Goal: Task Accomplishment & Management: Manage account settings

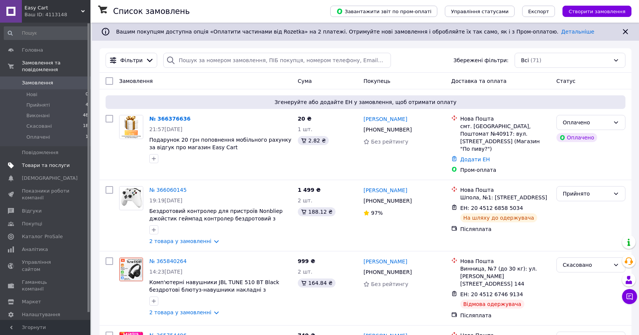
click at [53, 164] on span "Товари та послуги" at bounding box center [46, 165] width 48 height 7
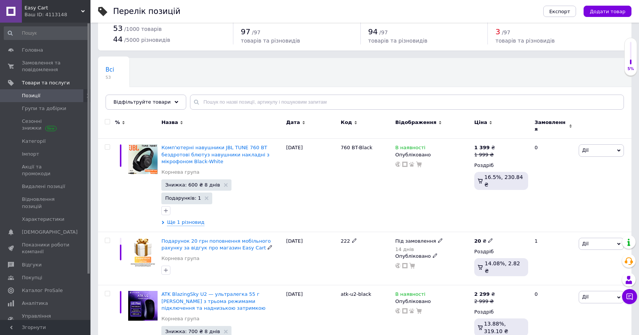
scroll to position [54, 0]
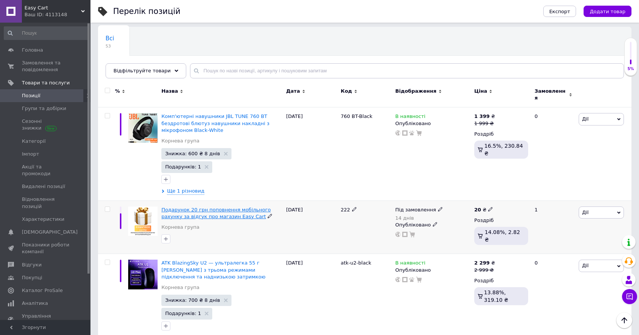
click at [186, 207] on span "Подарунок 20 грн поповнення мобільного рахунку за відгук про магазин Easy Cart" at bounding box center [215, 213] width 109 height 12
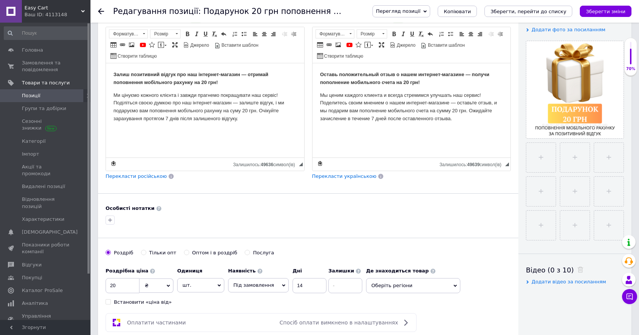
scroll to position [193, 0]
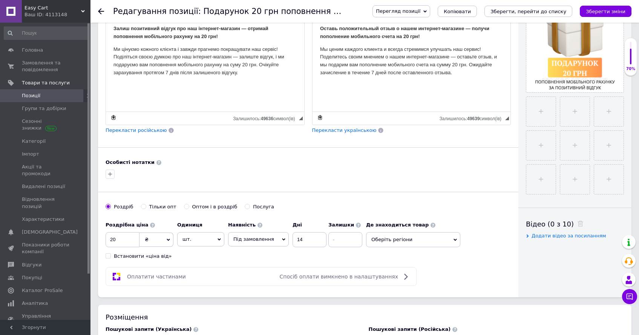
click at [261, 208] on div "Послуга" at bounding box center [263, 207] width 21 height 7
click at [250, 208] on input "Послуга" at bounding box center [247, 206] width 5 height 5
radio input "true"
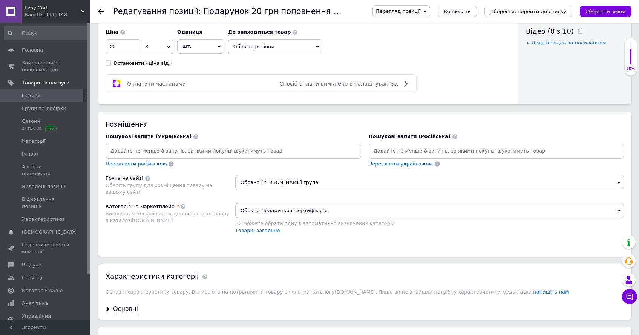
scroll to position [386, 0]
click at [317, 211] on span "Обрано Подарункові сертифікати" at bounding box center [429, 210] width 389 height 15
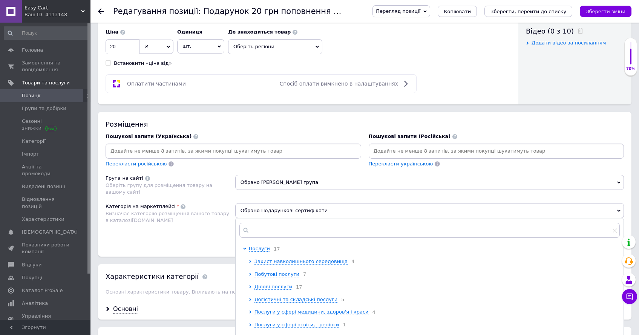
click at [212, 246] on div "Розміщення Пошукові запити (Українська) Перекласти російською Пошукові запити (…" at bounding box center [365, 184] width 534 height 144
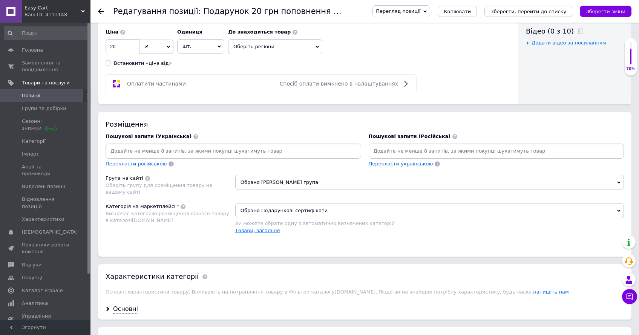
click at [259, 231] on link "Товари, загальне" at bounding box center [257, 231] width 45 height 6
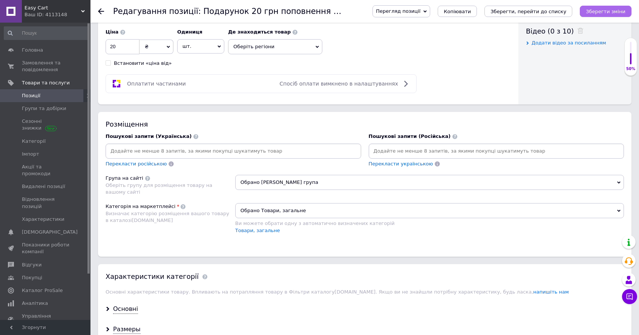
click at [603, 12] on icon "Зберегти зміни" at bounding box center [606, 12] width 40 height 6
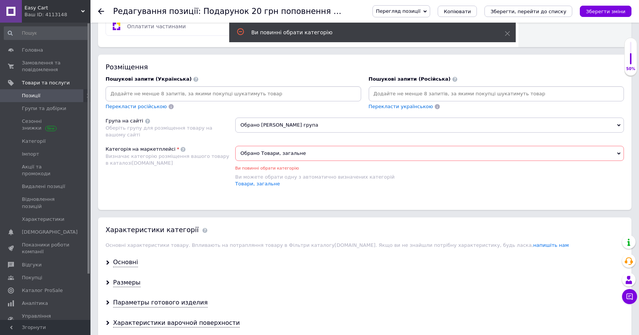
scroll to position [444, 0]
click at [324, 150] on span "Обрано Товари, загальне" at bounding box center [429, 152] width 389 height 15
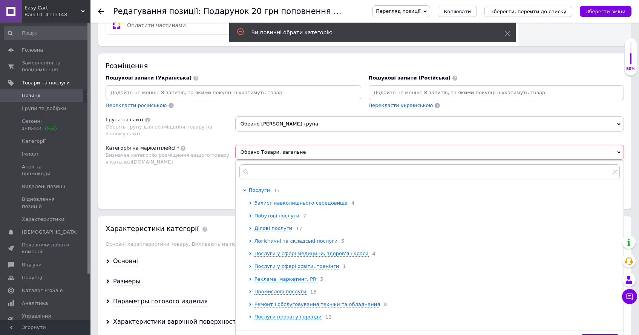
click at [283, 217] on span "Побутові послуги" at bounding box center [277, 216] width 45 height 6
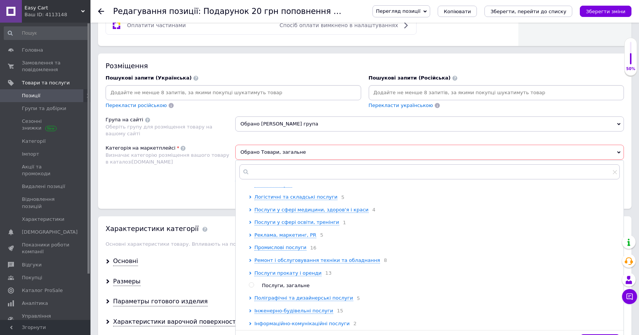
scroll to position [138, 0]
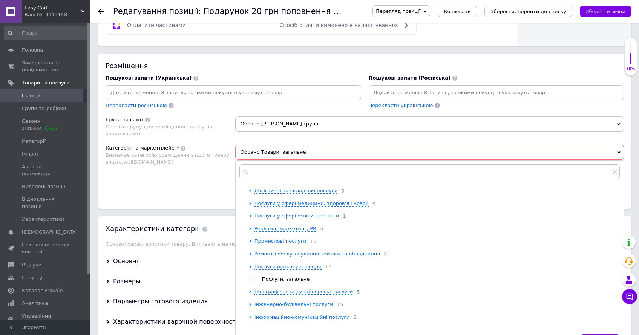
click at [295, 282] on span "Послуги, загальне" at bounding box center [286, 280] width 48 height 6
radio input "true"
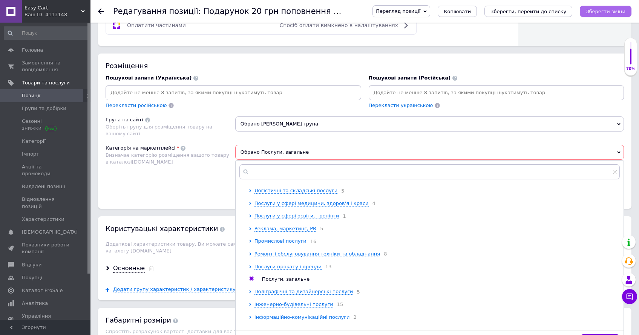
click at [610, 10] on icon "Зберегти зміни" at bounding box center [606, 12] width 40 height 6
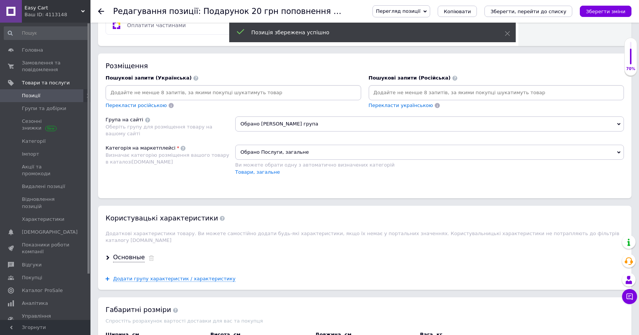
click at [41, 95] on span "Позиції" at bounding box center [46, 95] width 48 height 7
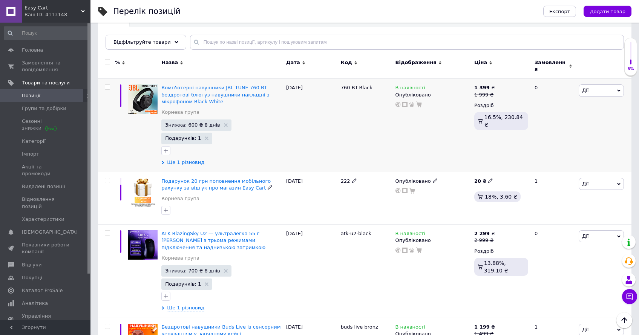
scroll to position [61, 0]
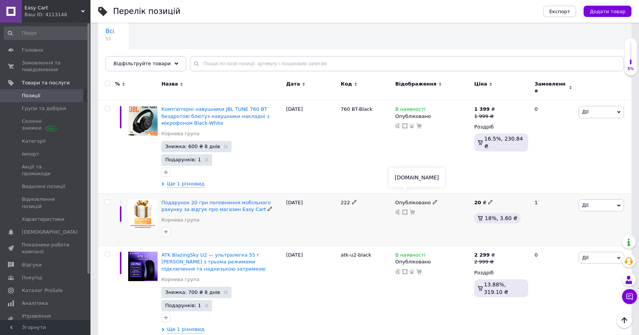
click at [405, 210] on icon at bounding box center [405, 212] width 5 height 5
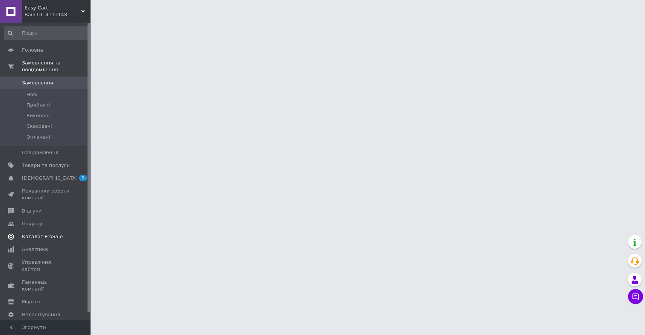
click at [47, 240] on span "Каталог ProSale" at bounding box center [42, 237] width 41 height 7
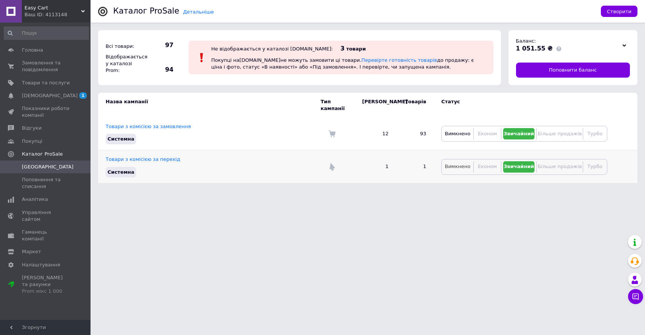
click at [451, 164] on span "Вимкнено" at bounding box center [458, 167] width 26 height 6
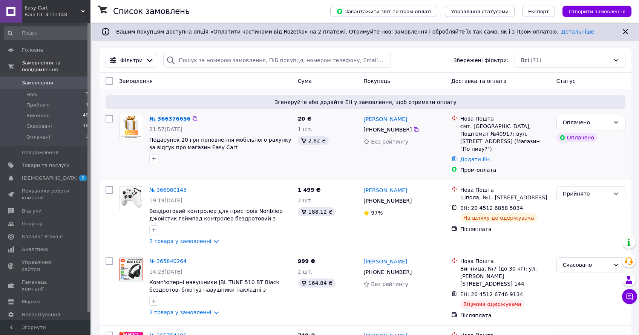
click at [163, 118] on link "№ 366376636" at bounding box center [169, 119] width 41 height 6
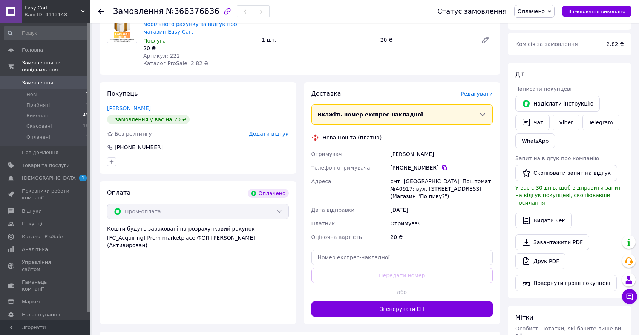
scroll to position [48, 0]
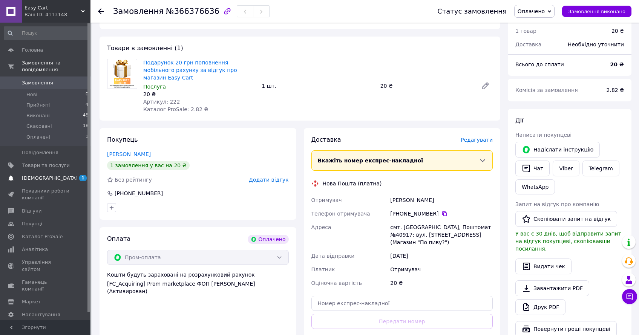
click at [73, 175] on span "1 0" at bounding box center [80, 178] width 21 height 7
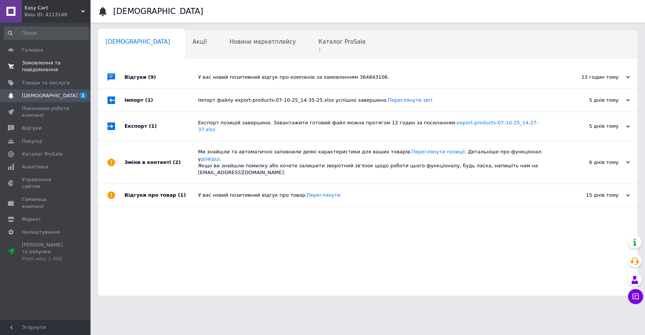
click at [68, 71] on span "Замовлення та повідомлення" at bounding box center [46, 67] width 48 height 14
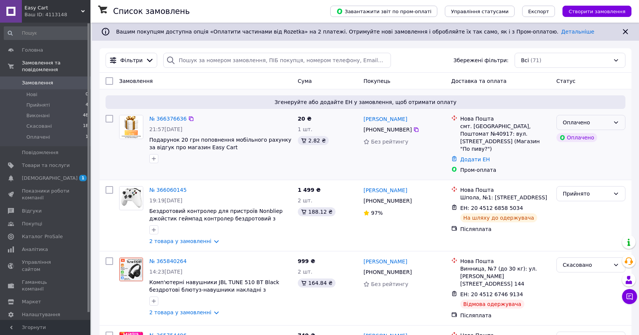
click at [587, 123] on div "Оплачено" at bounding box center [586, 122] width 47 height 8
click at [170, 119] on link "№ 366376636" at bounding box center [167, 119] width 37 height 6
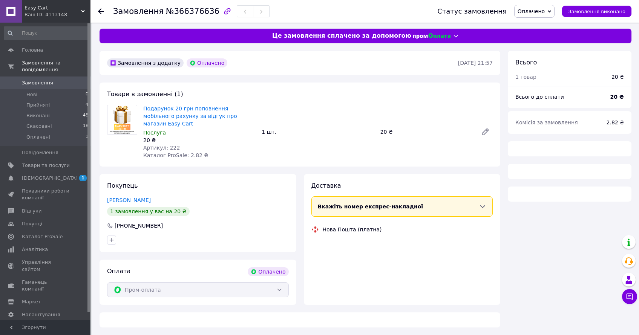
scroll to position [105, 0]
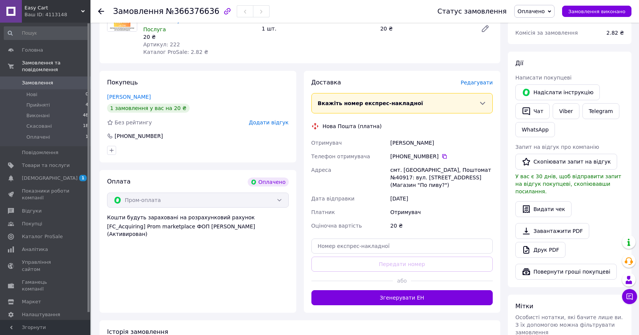
click at [250, 182] on div "Оплата Оплачено Пром-оплата Кошти будуть зараховані на розрахунковий рахунок [F…" at bounding box center [198, 241] width 197 height 143
click at [257, 193] on div "Пром-оплата" at bounding box center [198, 200] width 182 height 15
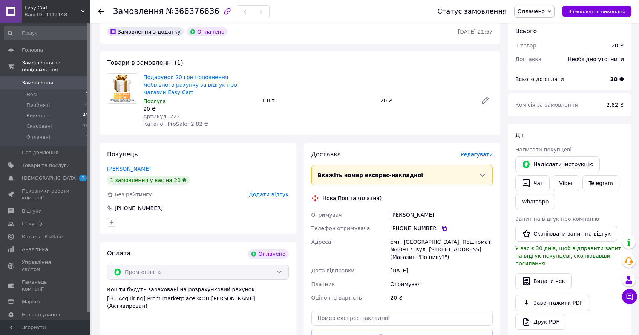
scroll to position [0, 0]
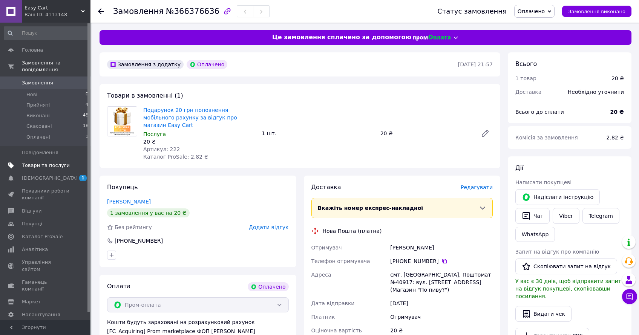
click at [57, 166] on span "Товари та послуги" at bounding box center [46, 165] width 48 height 7
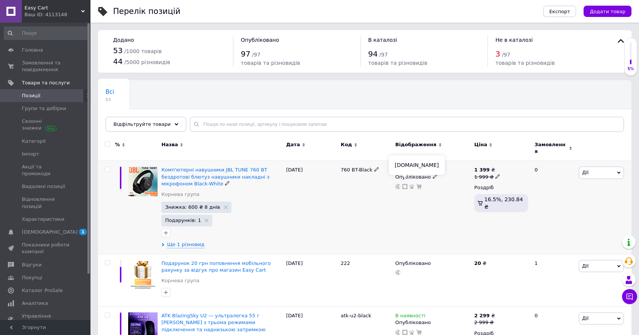
click at [405, 184] on icon at bounding box center [405, 186] width 5 height 5
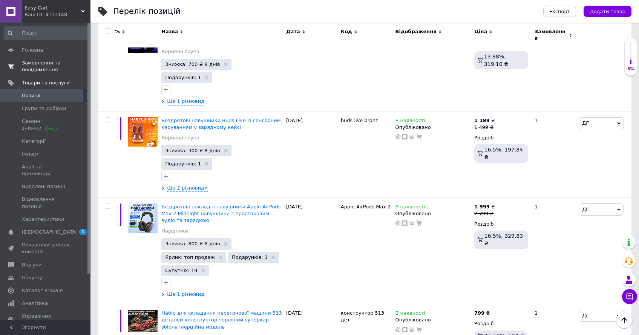
scroll to position [289, 0]
click at [78, 69] on span "0 0" at bounding box center [80, 67] width 21 height 14
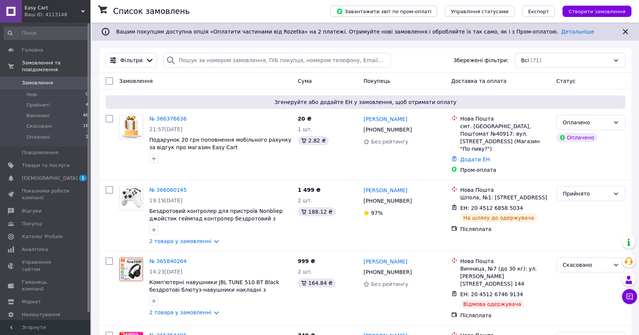
click at [170, 119] on link "№ 366376636" at bounding box center [167, 119] width 37 height 6
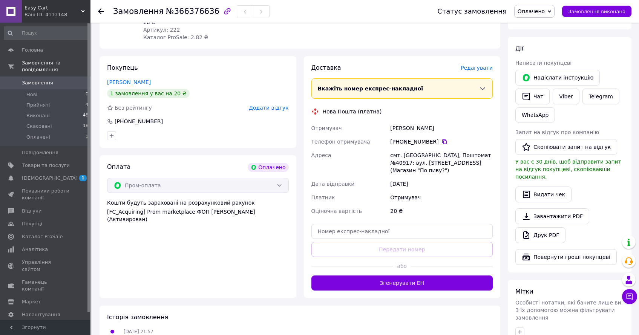
scroll to position [42, 0]
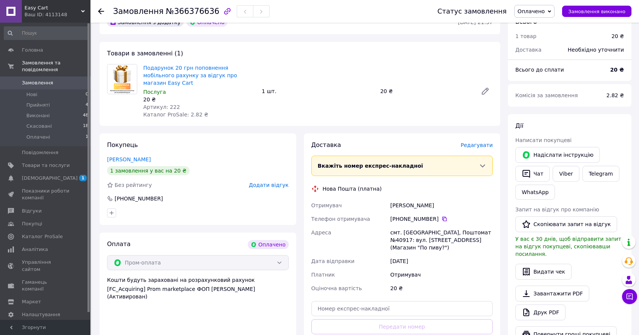
click at [569, 177] on link "Viber" at bounding box center [566, 174] width 26 height 16
click at [571, 172] on link "Viber" at bounding box center [566, 174] width 26 height 16
click at [403, 240] on div "смт. [GEOGRAPHIC_DATA], Поштомат №40917: вул. [STREET_ADDRESS] (Магазин "По пив…" at bounding box center [442, 240] width 106 height 29
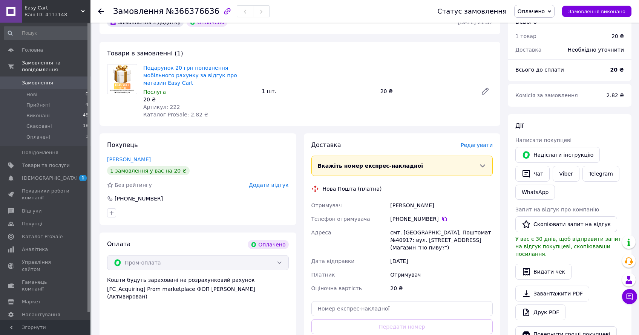
click at [420, 255] on div "[DATE]" at bounding box center [442, 262] width 106 height 14
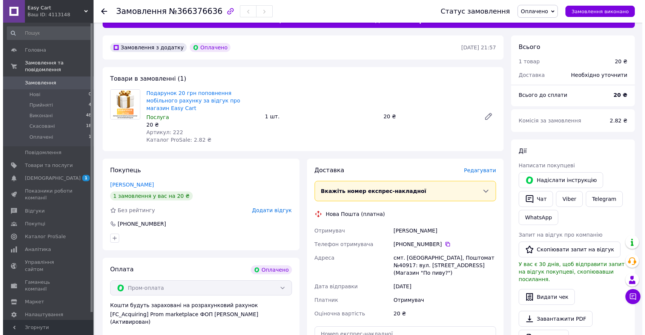
scroll to position [0, 0]
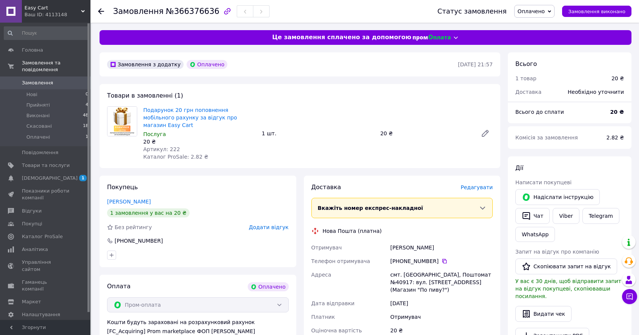
click at [542, 12] on span "Оплачено" at bounding box center [531, 11] width 27 height 6
click at [442, 166] on div "Замовлення з додатку Оплачено 12.10.2025 • 21:57 Товари в замовленні (1) Подару…" at bounding box center [300, 311] width 409 height 519
click at [66, 185] on link "Показники роботи компанії" at bounding box center [46, 195] width 93 height 20
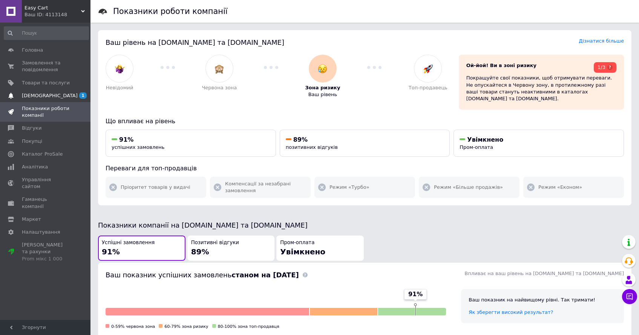
click at [66, 95] on span "[DEMOGRAPHIC_DATA]" at bounding box center [46, 95] width 48 height 7
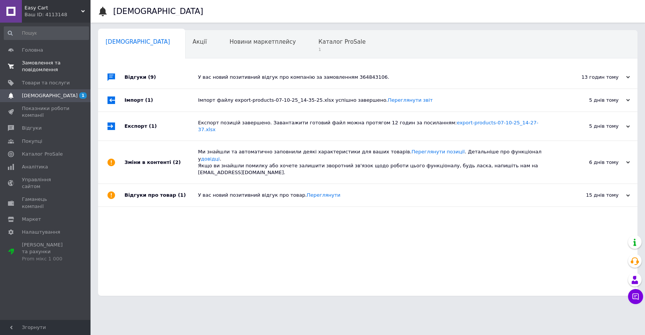
click at [49, 65] on span "Замовлення та повідомлення" at bounding box center [46, 67] width 48 height 14
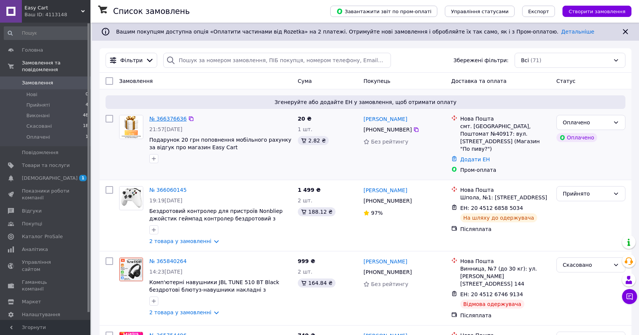
click at [173, 119] on link "№ 366376636" at bounding box center [167, 119] width 37 height 6
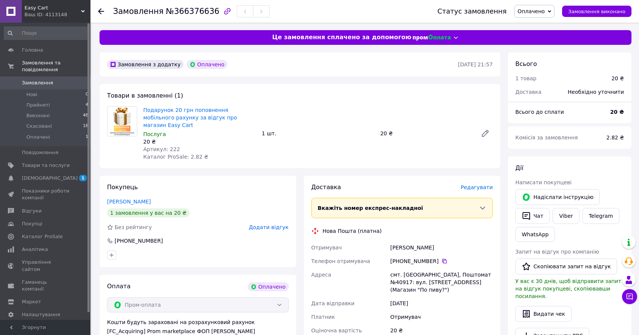
click at [538, 9] on span "Оплачено" at bounding box center [531, 11] width 27 height 6
click at [545, 50] on li "Скасовано" at bounding box center [535, 48] width 40 height 11
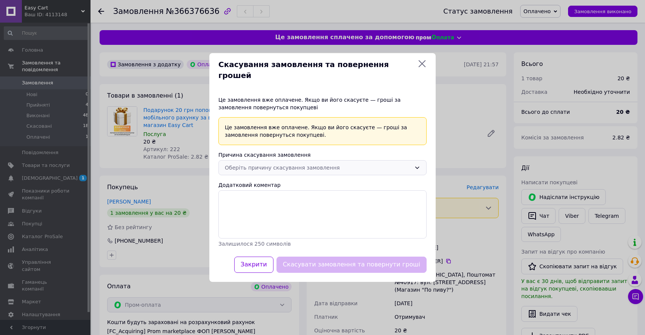
click at [351, 164] on div "Оберіть причину скасування замовлення" at bounding box center [318, 168] width 186 height 8
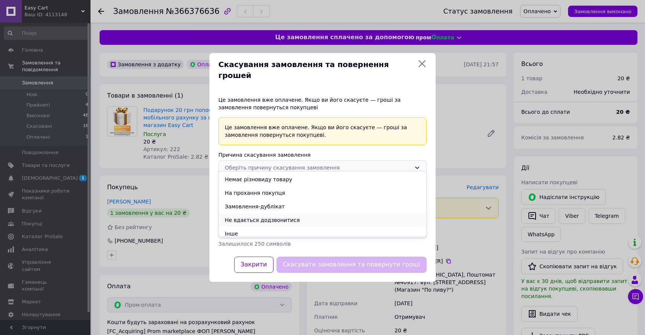
scroll to position [17, 0]
click at [276, 224] on li "Інше" at bounding box center [322, 230] width 207 height 14
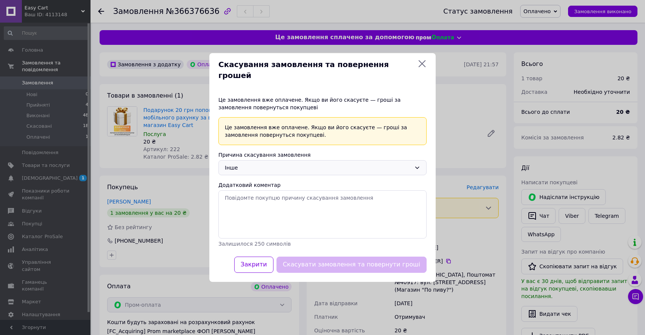
click at [289, 164] on div "Інше" at bounding box center [318, 168] width 186 height 8
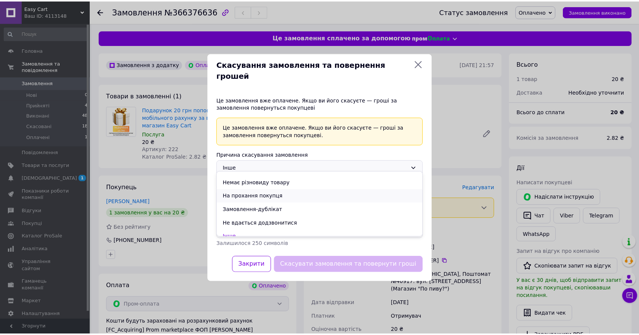
scroll to position [0, 0]
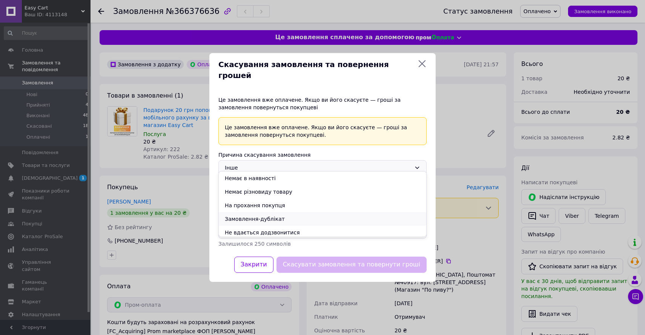
click at [284, 216] on li "Замовлення-дублікат" at bounding box center [322, 219] width 207 height 14
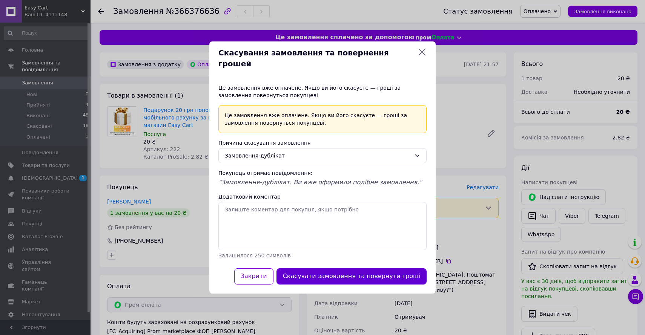
click at [387, 272] on button "Скасувати замовлення та повернути гроші" at bounding box center [352, 277] width 150 height 16
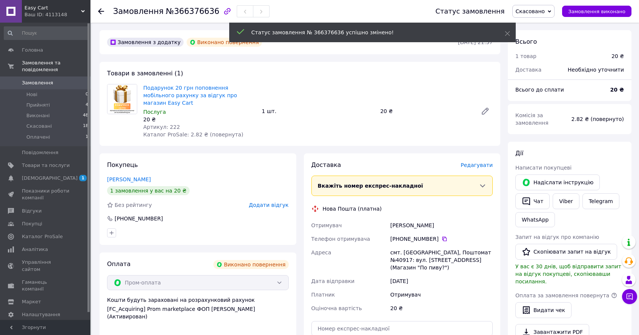
scroll to position [117, 0]
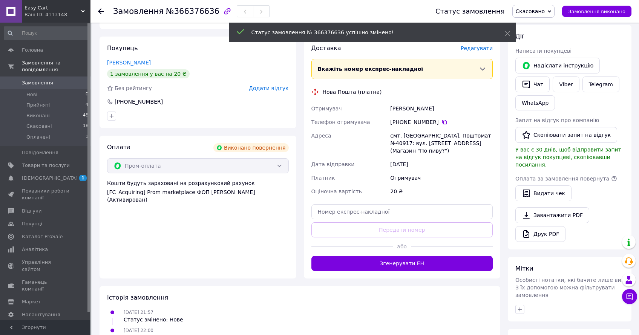
click at [252, 159] on div "Пром-оплата" at bounding box center [198, 165] width 182 height 15
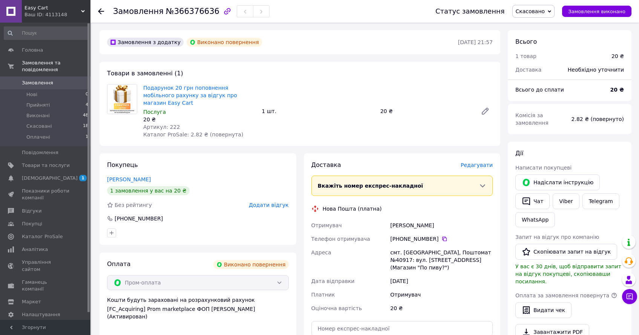
scroll to position [0, 0]
click at [536, 16] on span "Скасовано" at bounding box center [534, 11] width 43 height 13
click at [543, 28] on li "Прийнято" at bounding box center [534, 26] width 42 height 11
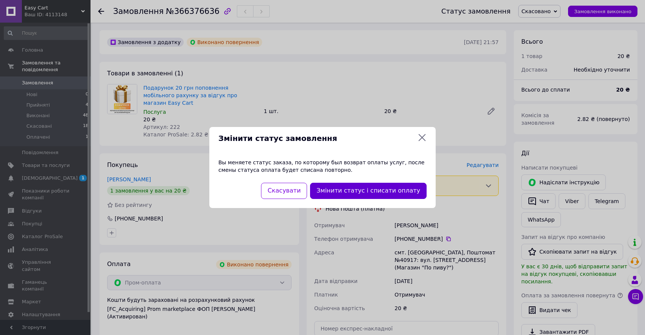
click at [371, 194] on button "Змінити статус і списати оплату" at bounding box center [368, 191] width 117 height 16
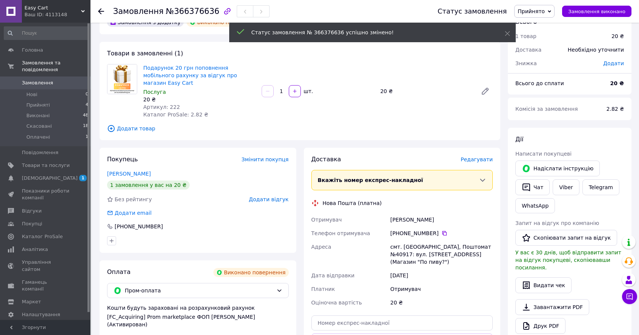
scroll to position [51, 0]
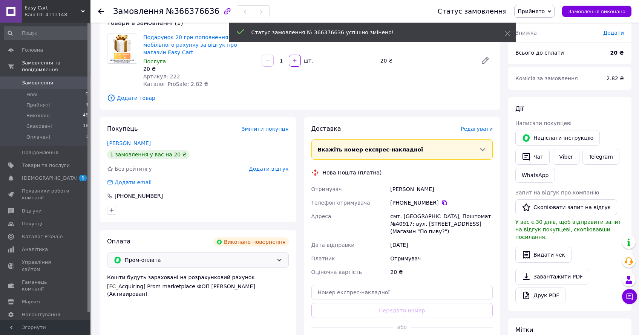
click at [242, 258] on div "Пром-оплата" at bounding box center [198, 260] width 182 height 15
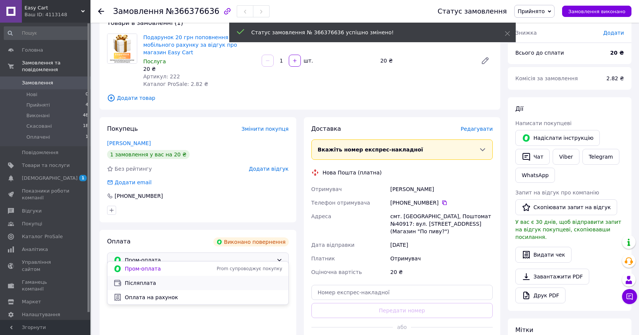
click at [184, 281] on span "Післяплата" at bounding box center [204, 284] width 158 height 8
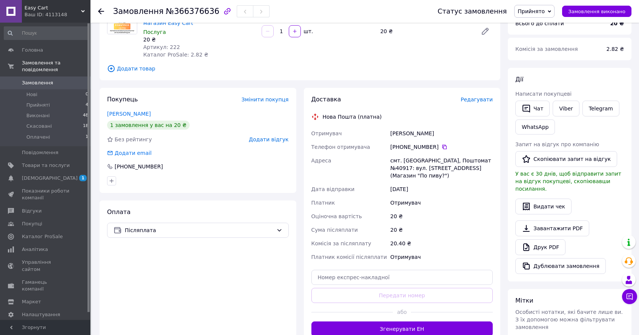
scroll to position [0, 0]
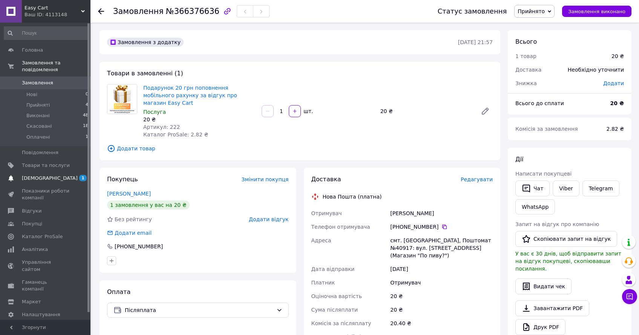
click at [59, 174] on link "Сповіщення 1 0" at bounding box center [46, 178] width 93 height 13
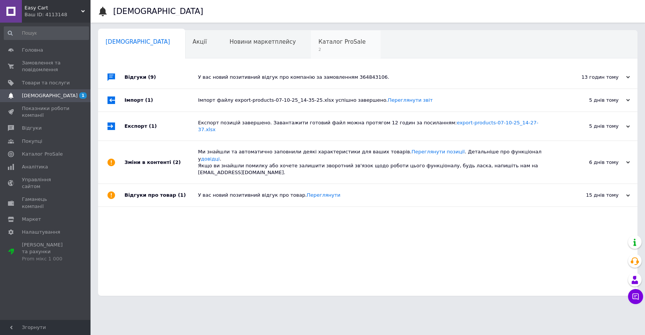
click at [318, 43] on span "Каталог ProSale" at bounding box center [341, 41] width 47 height 7
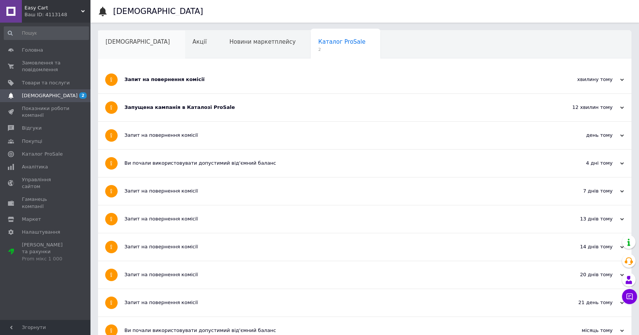
click at [140, 53] on div "[DEMOGRAPHIC_DATA]" at bounding box center [141, 45] width 87 height 29
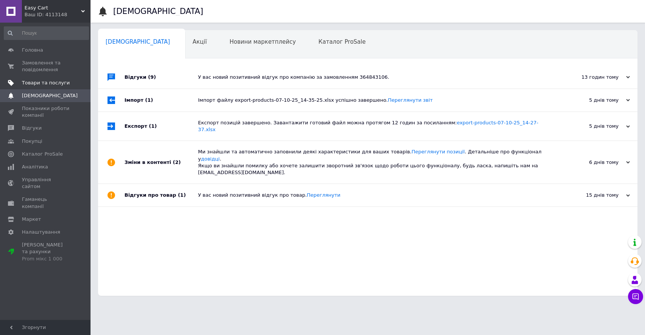
click at [60, 83] on span "Товари та послуги" at bounding box center [46, 83] width 48 height 7
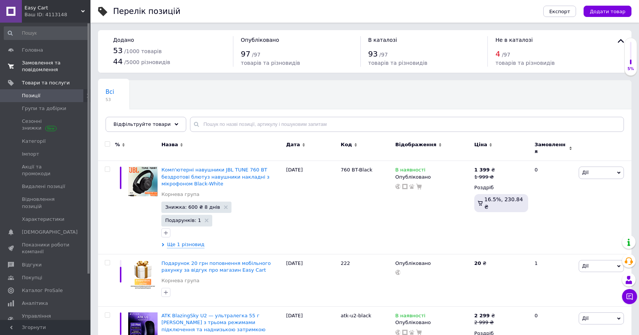
click at [41, 67] on span "Замовлення та повідомлення" at bounding box center [46, 67] width 48 height 14
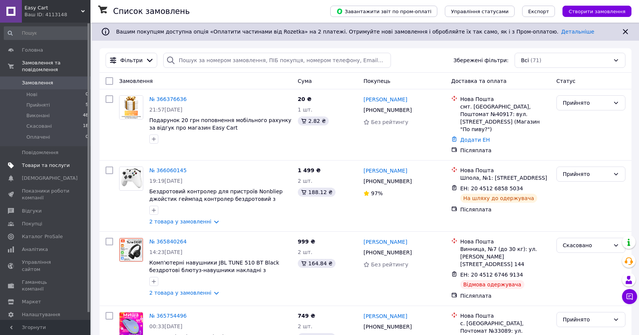
click at [44, 169] on span "Товари та послуги" at bounding box center [46, 165] width 48 height 7
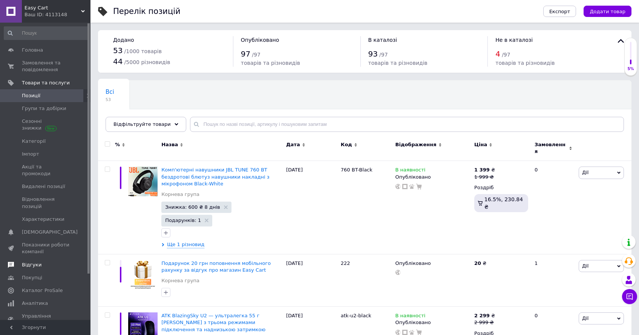
click at [60, 262] on span "Відгуки" at bounding box center [46, 265] width 48 height 7
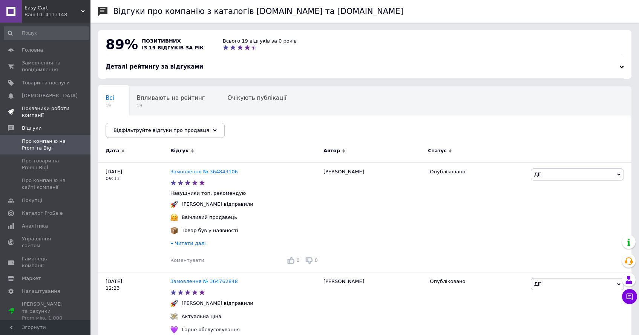
click at [55, 111] on span "Показники роботи компанії" at bounding box center [46, 112] width 48 height 14
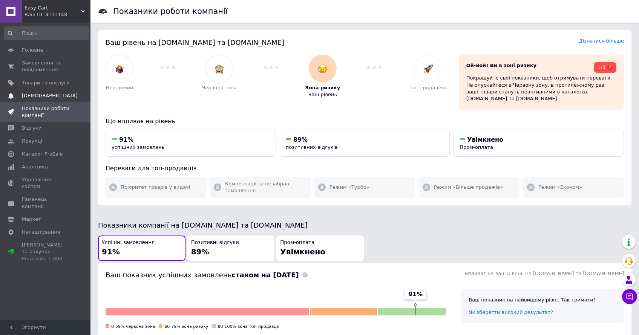
click at [64, 90] on link "Сповіщення 0 0" at bounding box center [46, 95] width 93 height 13
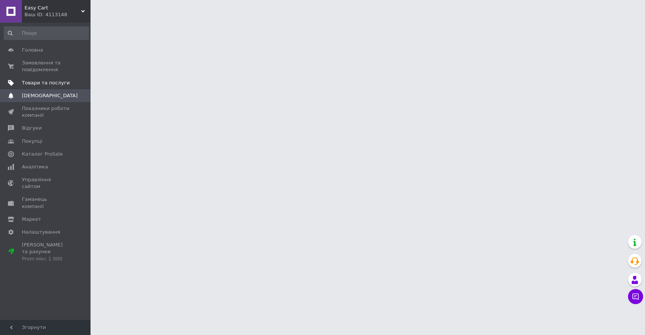
click at [68, 83] on span "Товари та послуги" at bounding box center [46, 83] width 48 height 7
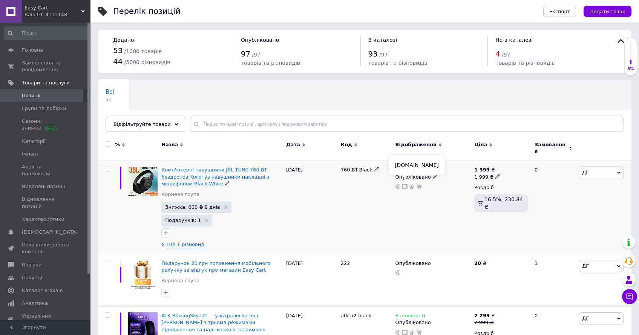
click at [404, 184] on icon at bounding box center [405, 186] width 5 height 5
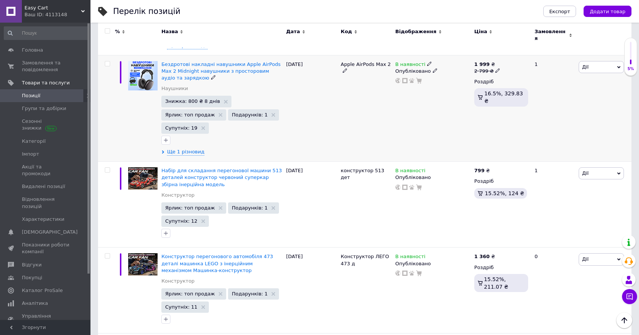
scroll to position [490, 0]
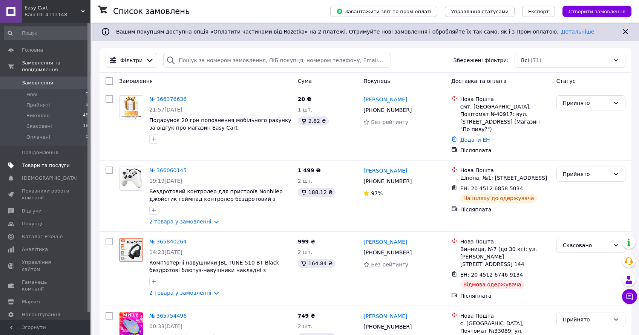
click at [78, 162] on span at bounding box center [80, 165] width 21 height 7
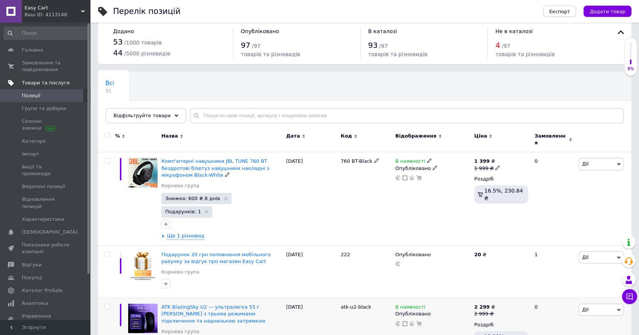
scroll to position [111, 0]
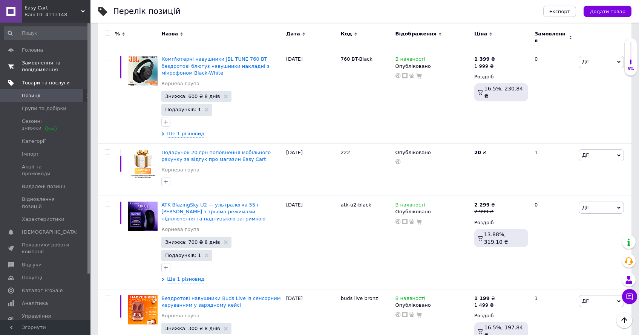
click at [58, 68] on span "Замовлення та повідомлення" at bounding box center [46, 67] width 48 height 14
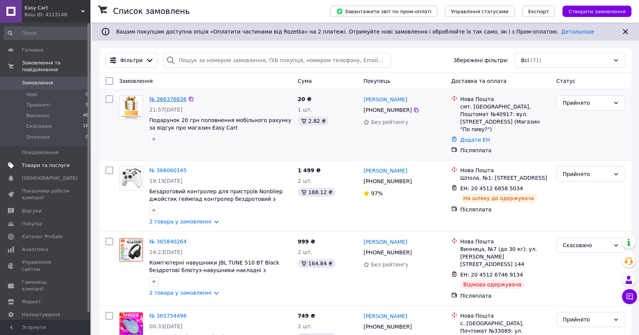
click at [175, 99] on link "№ 366376636" at bounding box center [167, 99] width 37 height 6
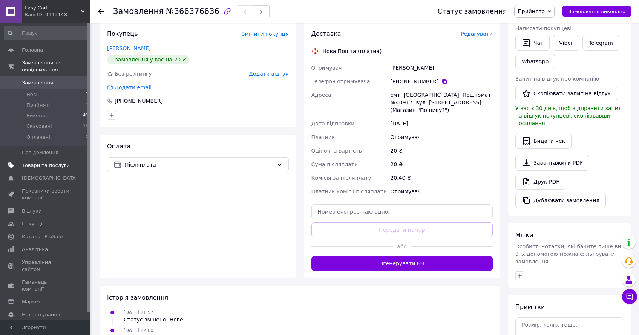
scroll to position [21, 0]
